Goal: Check status: Check status

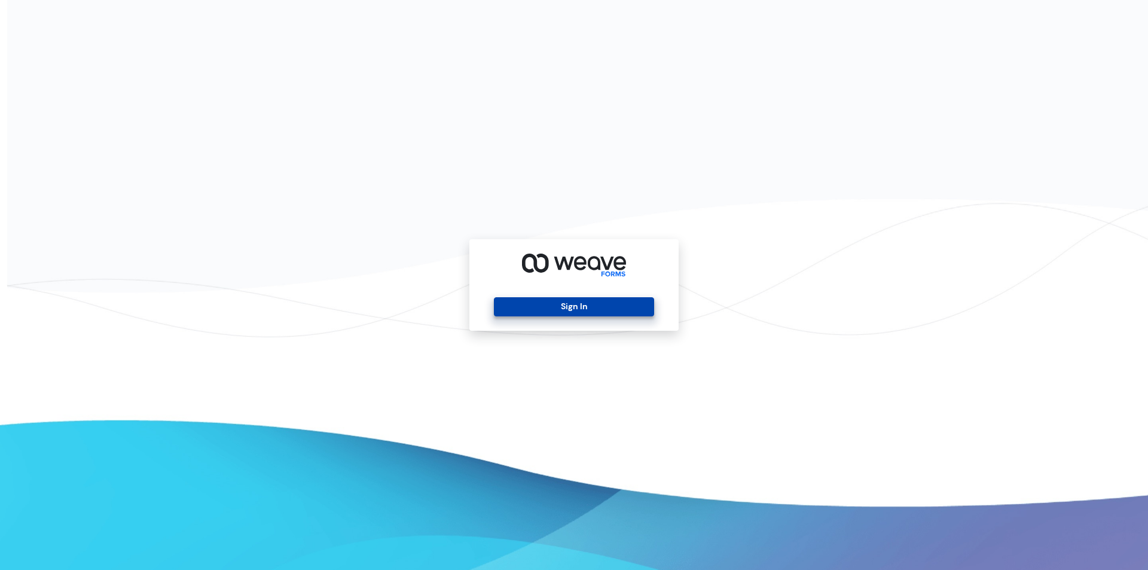
click at [556, 306] on button "Sign In" at bounding box center [574, 306] width 160 height 19
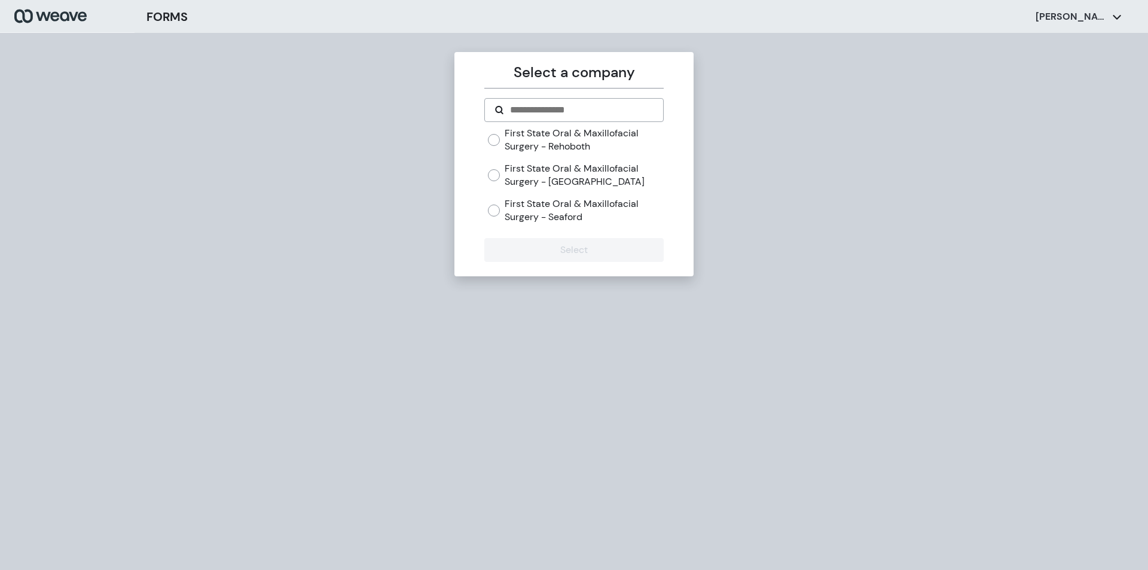
click at [505, 195] on div "First State Oral & Maxillofacial Surgery - Rehoboth First State Oral & Maxillof…" at bounding box center [575, 175] width 175 height 97
drag, startPoint x: 526, startPoint y: 175, endPoint x: 549, endPoint y: 257, distance: 84.5
click at [527, 177] on label "First State Oral & Maxillofacial Surgery - [GEOGRAPHIC_DATA]" at bounding box center [584, 175] width 159 height 26
click at [556, 251] on button "Select" at bounding box center [573, 250] width 179 height 24
